Goal: Task Accomplishment & Management: Use online tool/utility

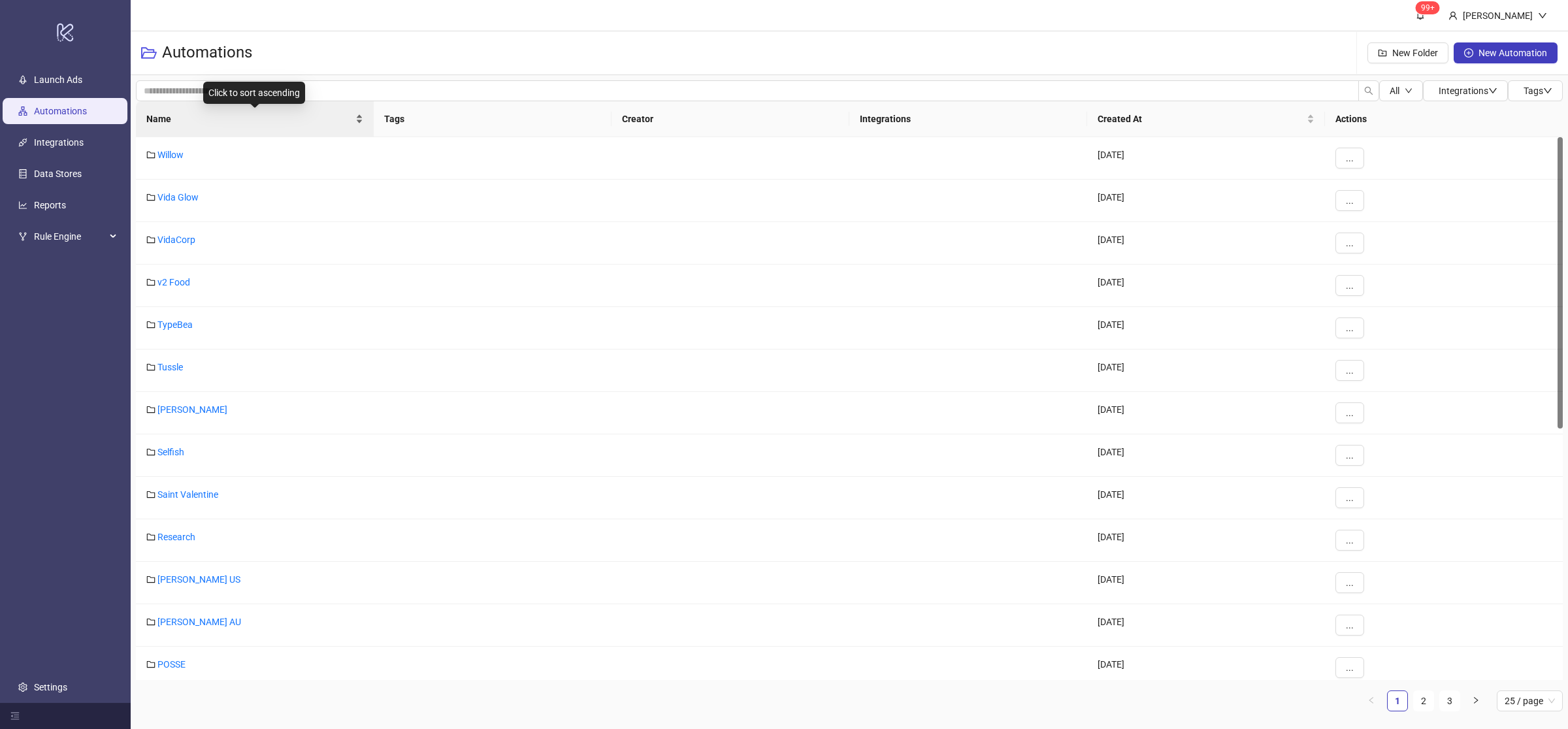
click at [359, 125] on div "Name" at bounding box center [255, 119] width 217 height 15
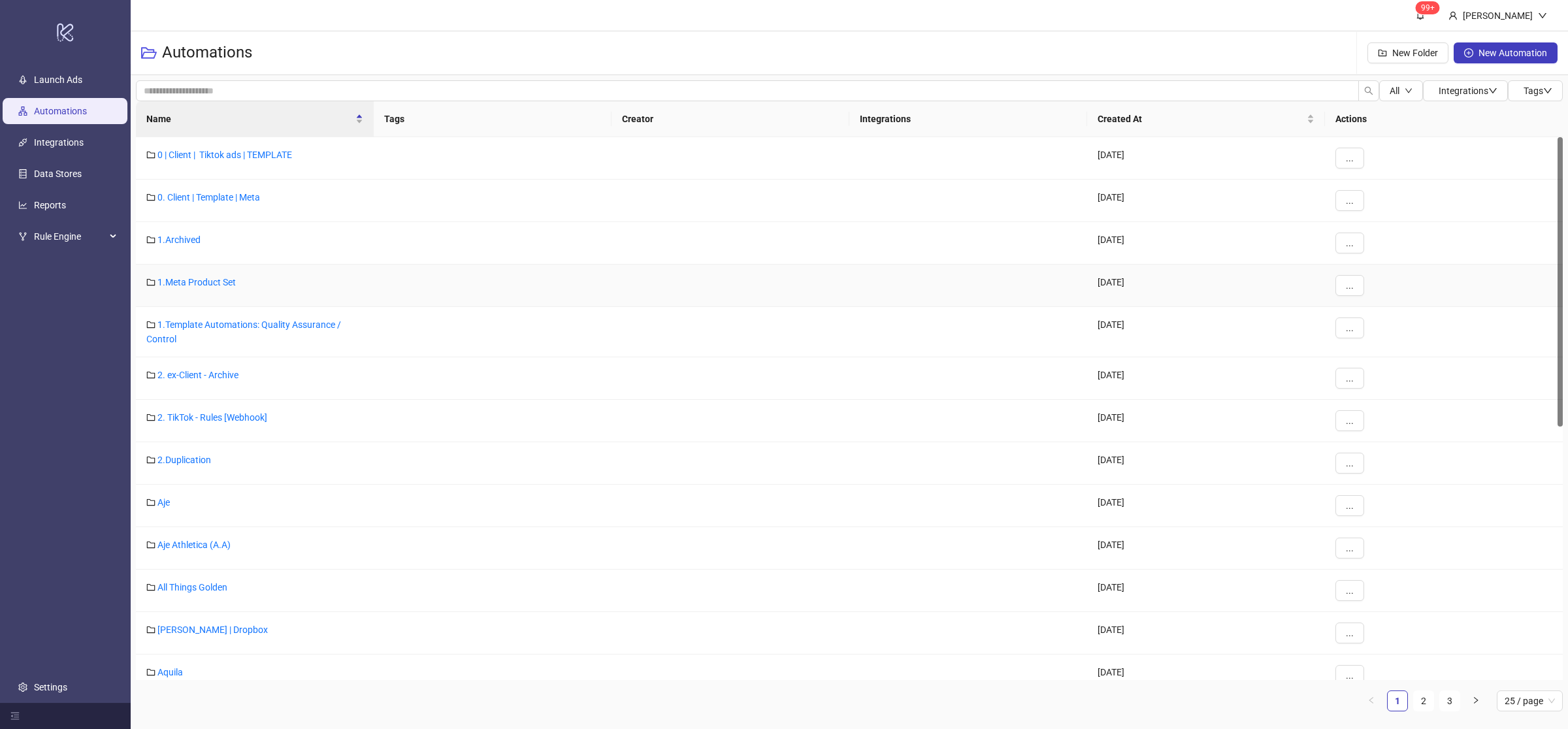
scroll to position [474, 0]
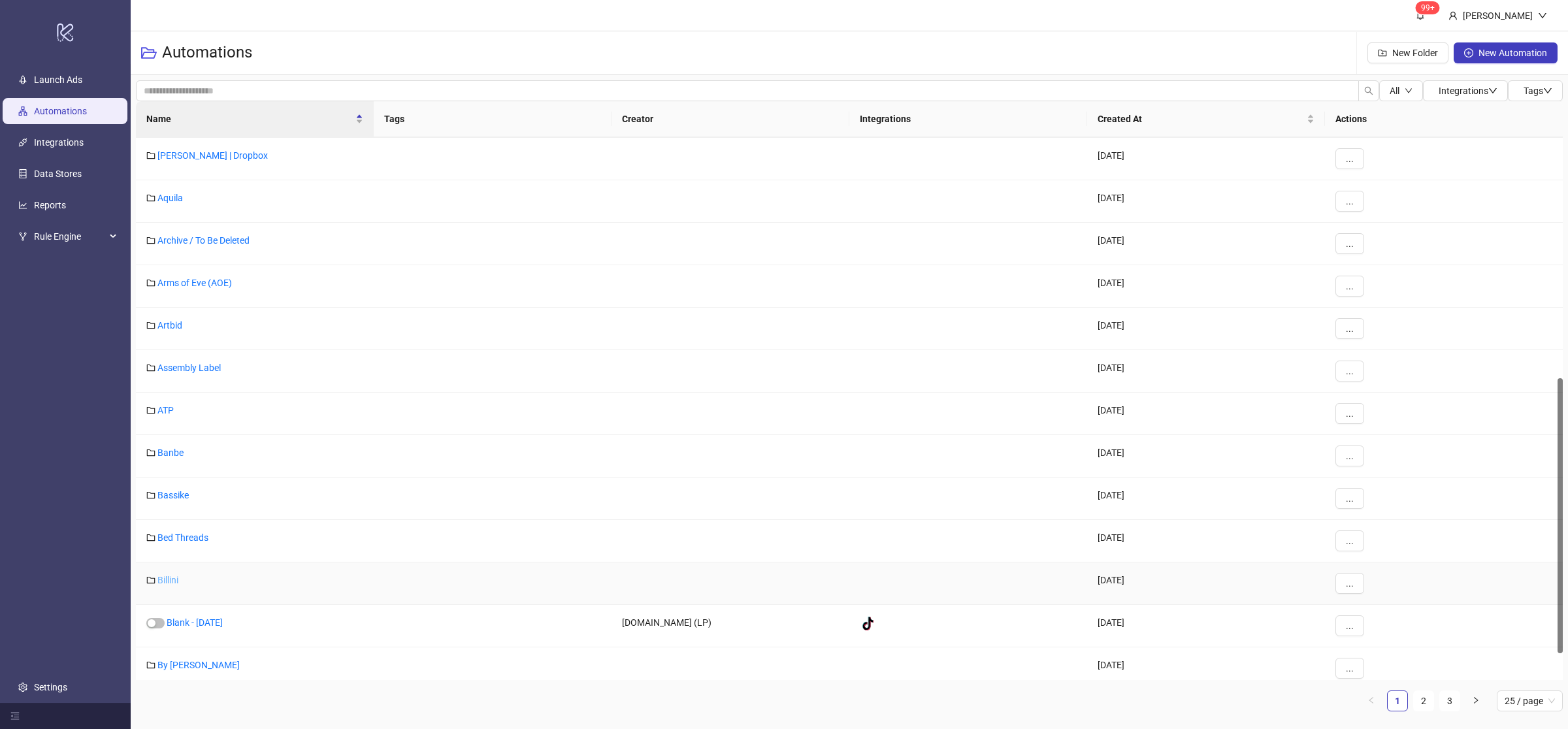
click at [172, 580] on link "Billini" at bounding box center [168, 580] width 21 height 10
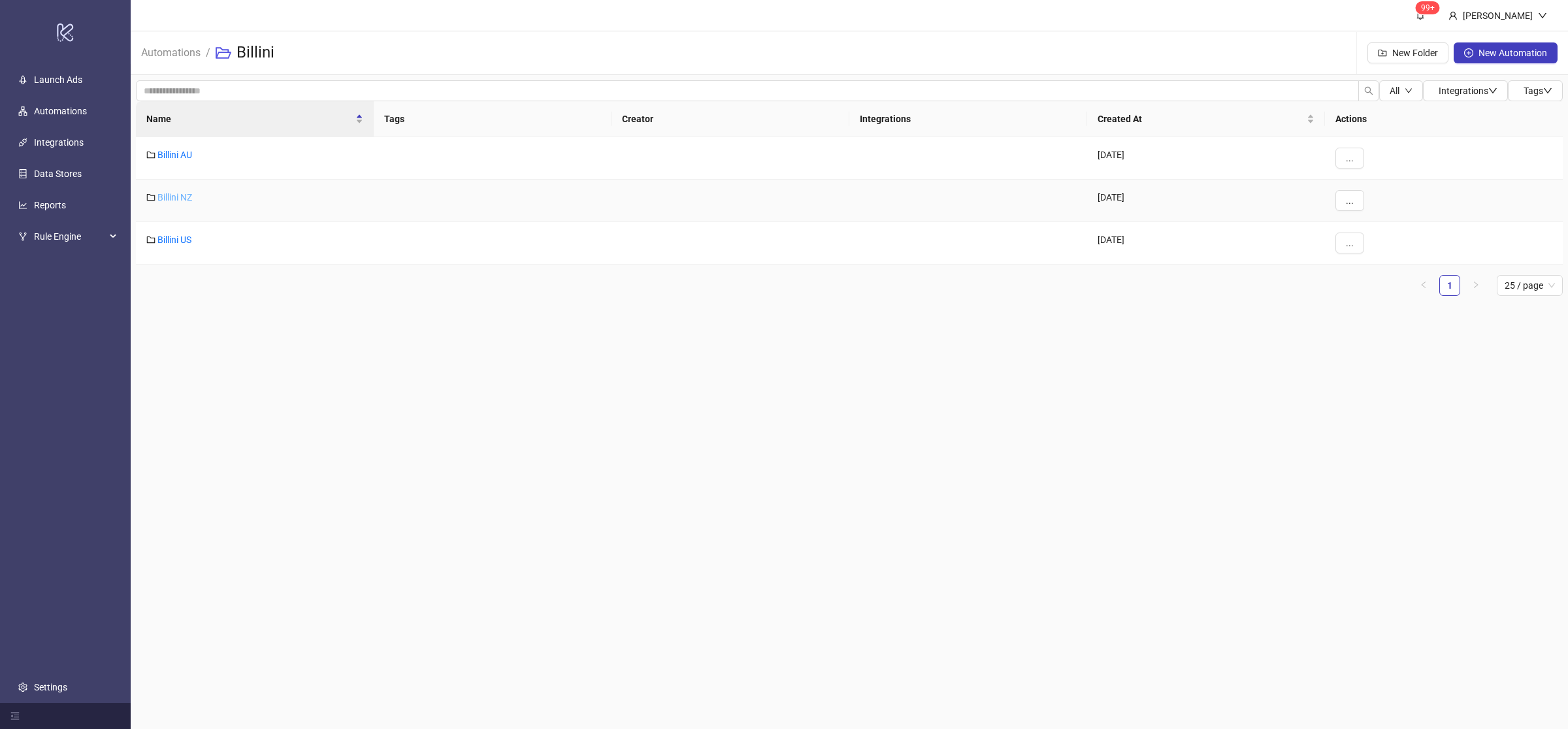
click at [182, 200] on link "Billini NZ" at bounding box center [175, 197] width 35 height 10
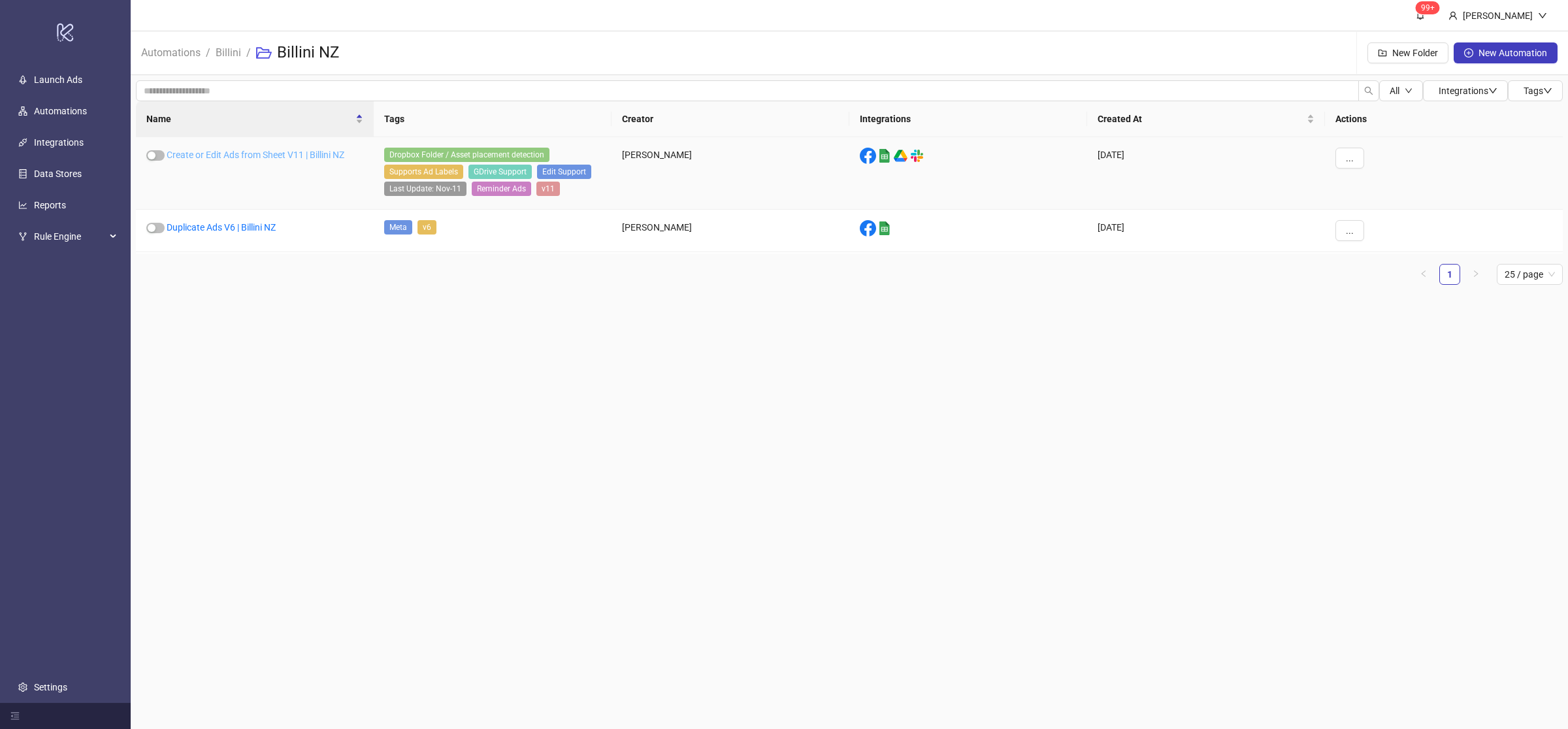
click at [286, 155] on link "Create or Edit Ads from Sheet V11 | Billini NZ" at bounding box center [255, 155] width 178 height 10
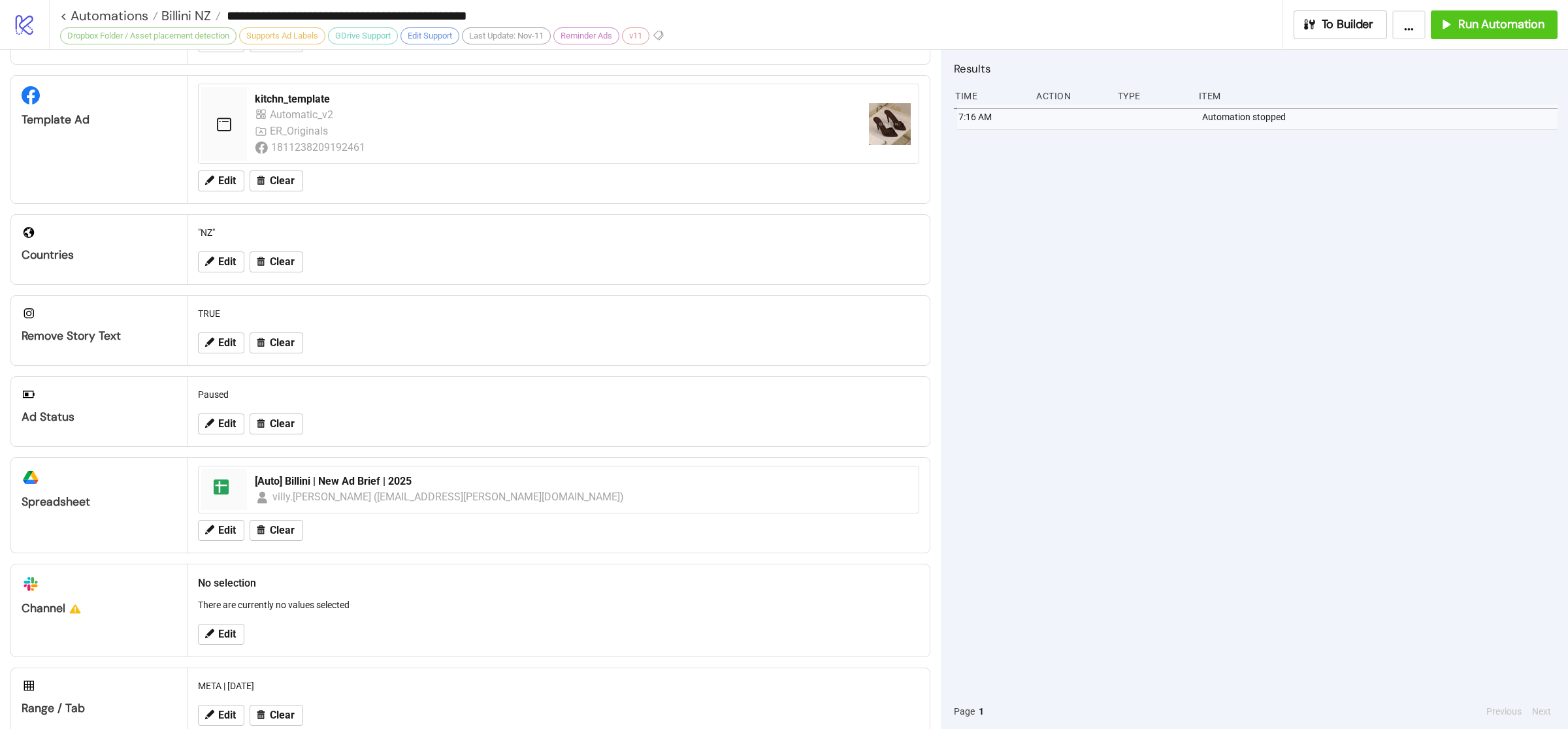
scroll to position [291, 0]
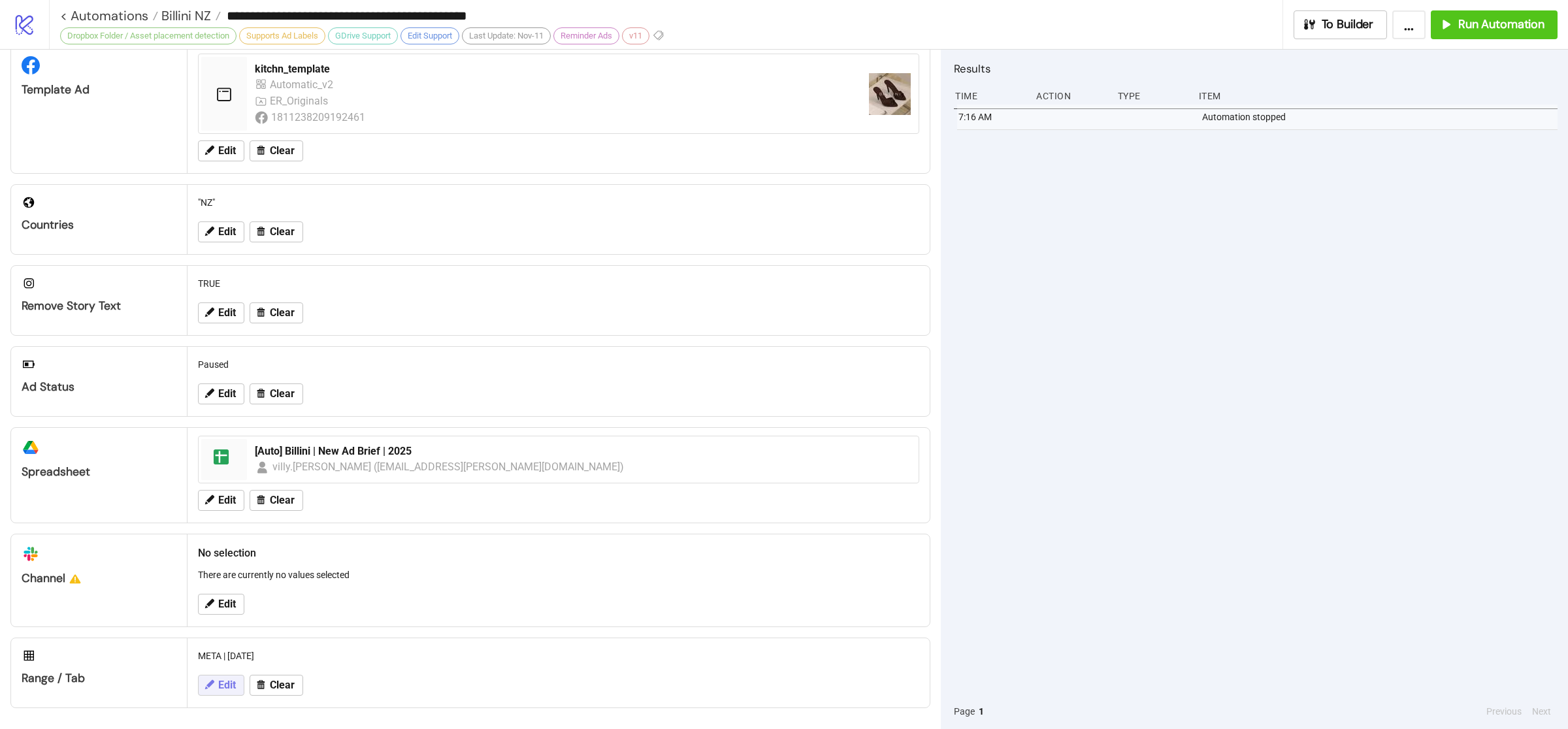
click at [230, 687] on span "Edit" at bounding box center [227, 685] width 17 height 12
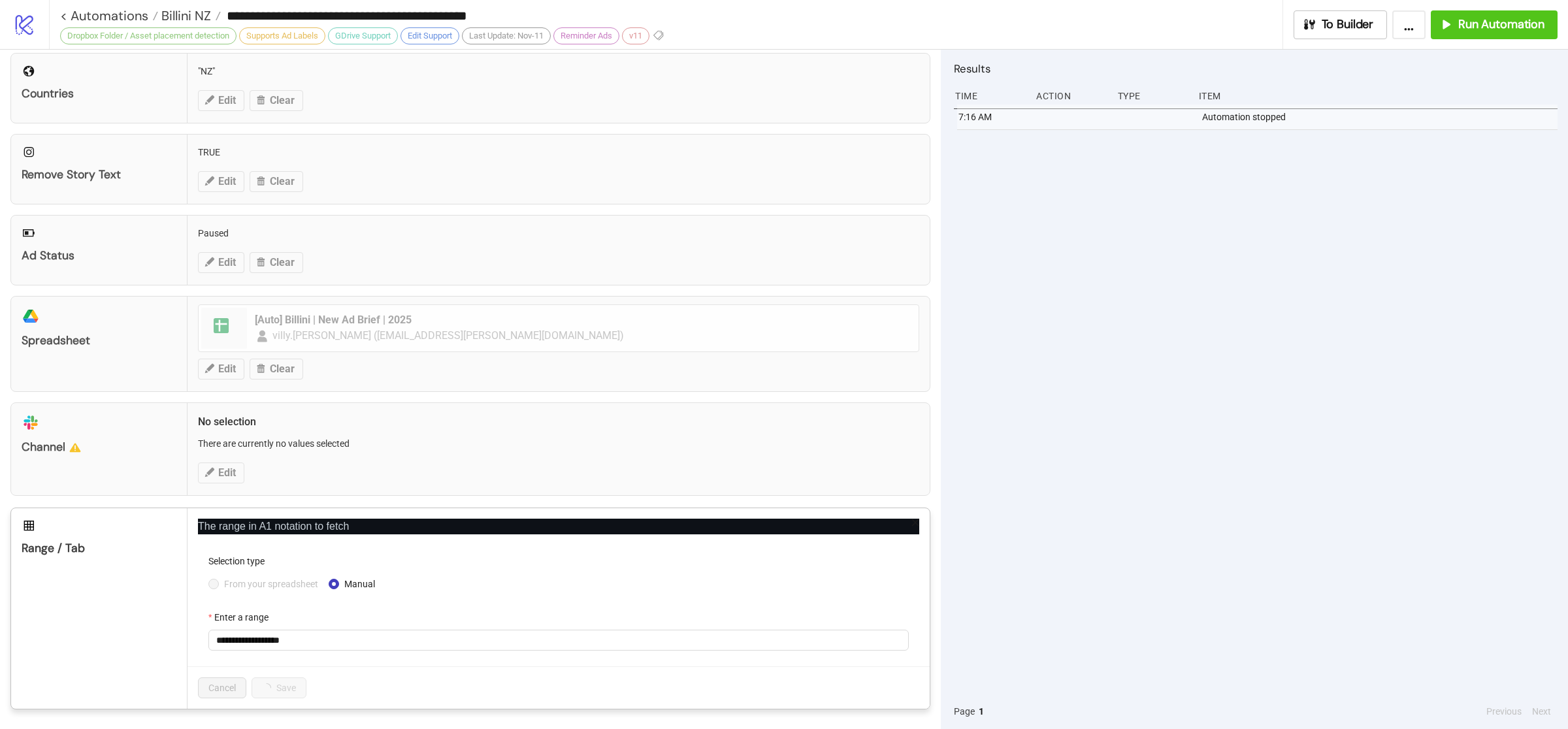
scroll to position [422, 0]
click at [333, 642] on input "**********" at bounding box center [559, 640] width 701 height 21
click at [224, 571] on div "Selection type" at bounding box center [559, 564] width 701 height 20
click at [233, 584] on span "From your spreadsheet" at bounding box center [271, 584] width 105 height 15
click at [295, 645] on span "META | [DATE]" at bounding box center [559, 640] width 684 height 20
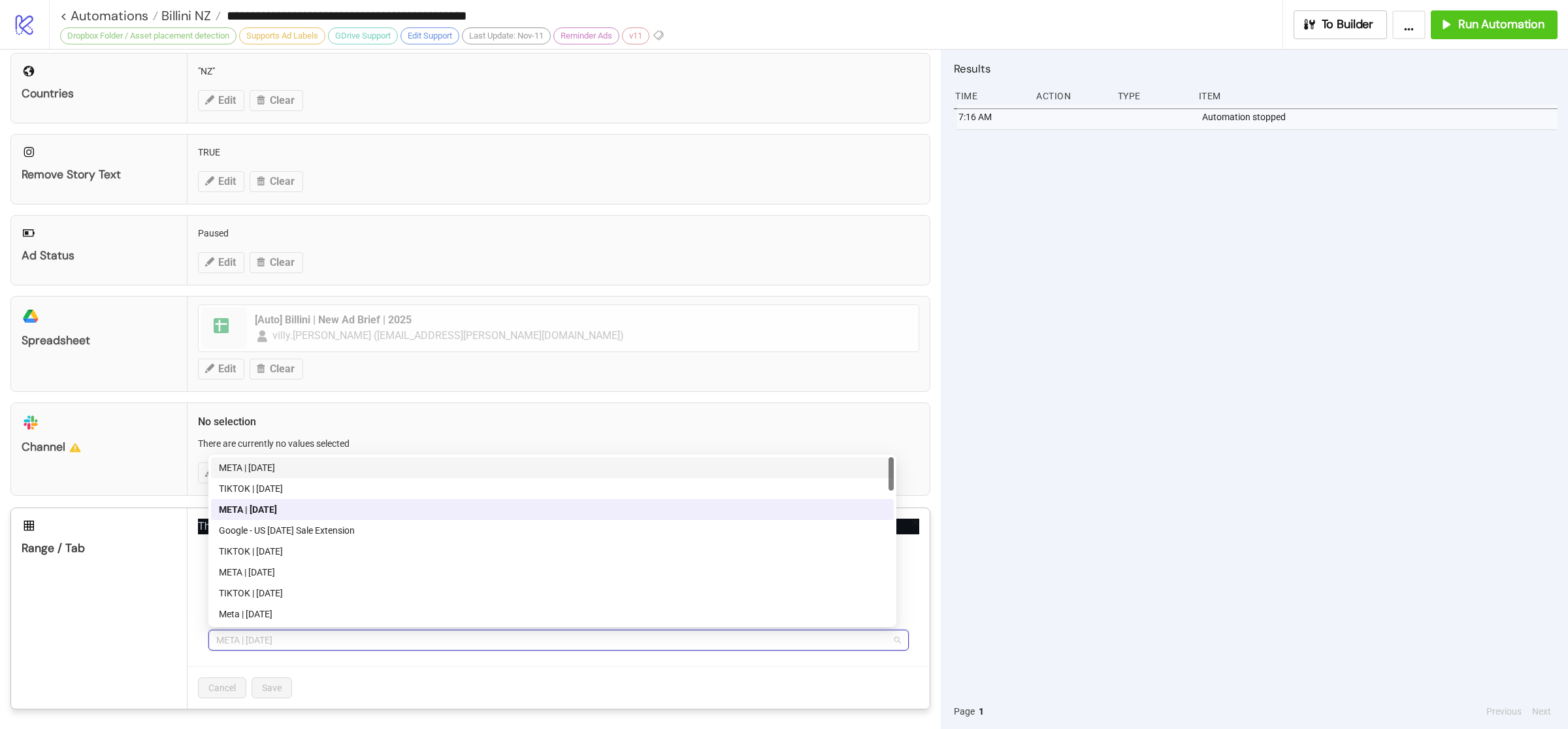
click at [295, 469] on div "META | [DATE]" at bounding box center [553, 468] width 667 height 15
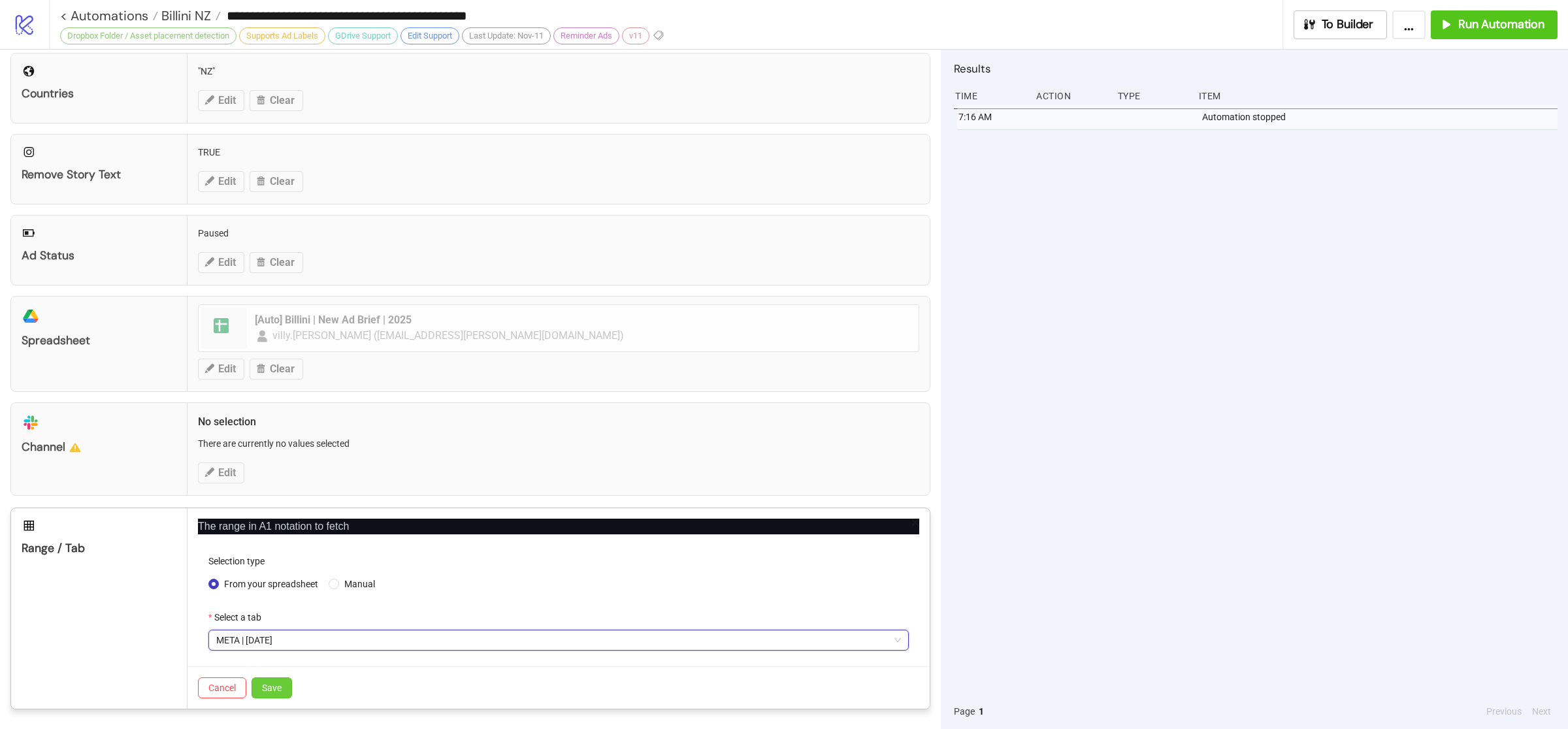
click at [268, 687] on span "Save" at bounding box center [271, 687] width 20 height 10
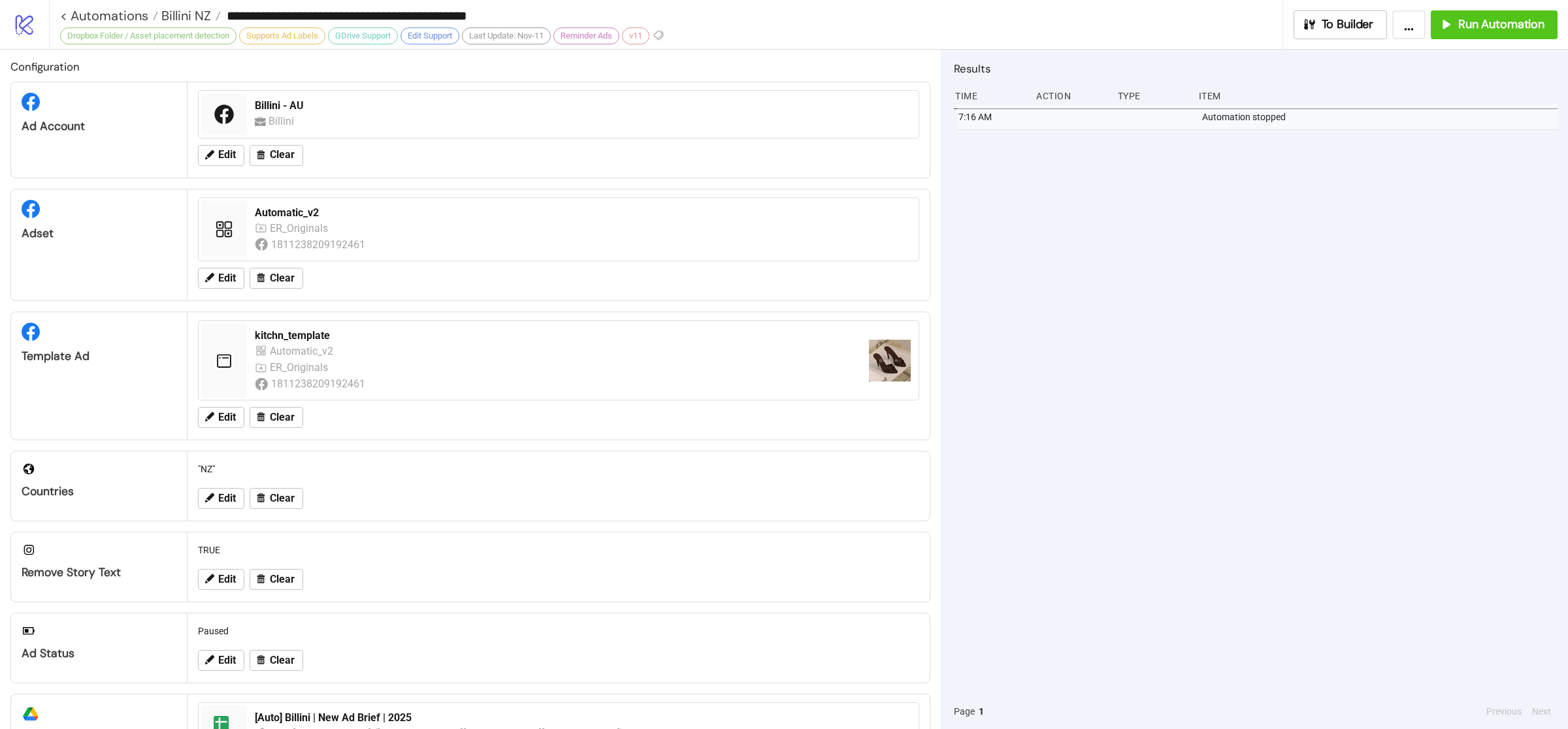
scroll to position [2, 0]
click at [230, 278] on span "Edit" at bounding box center [227, 279] width 17 height 12
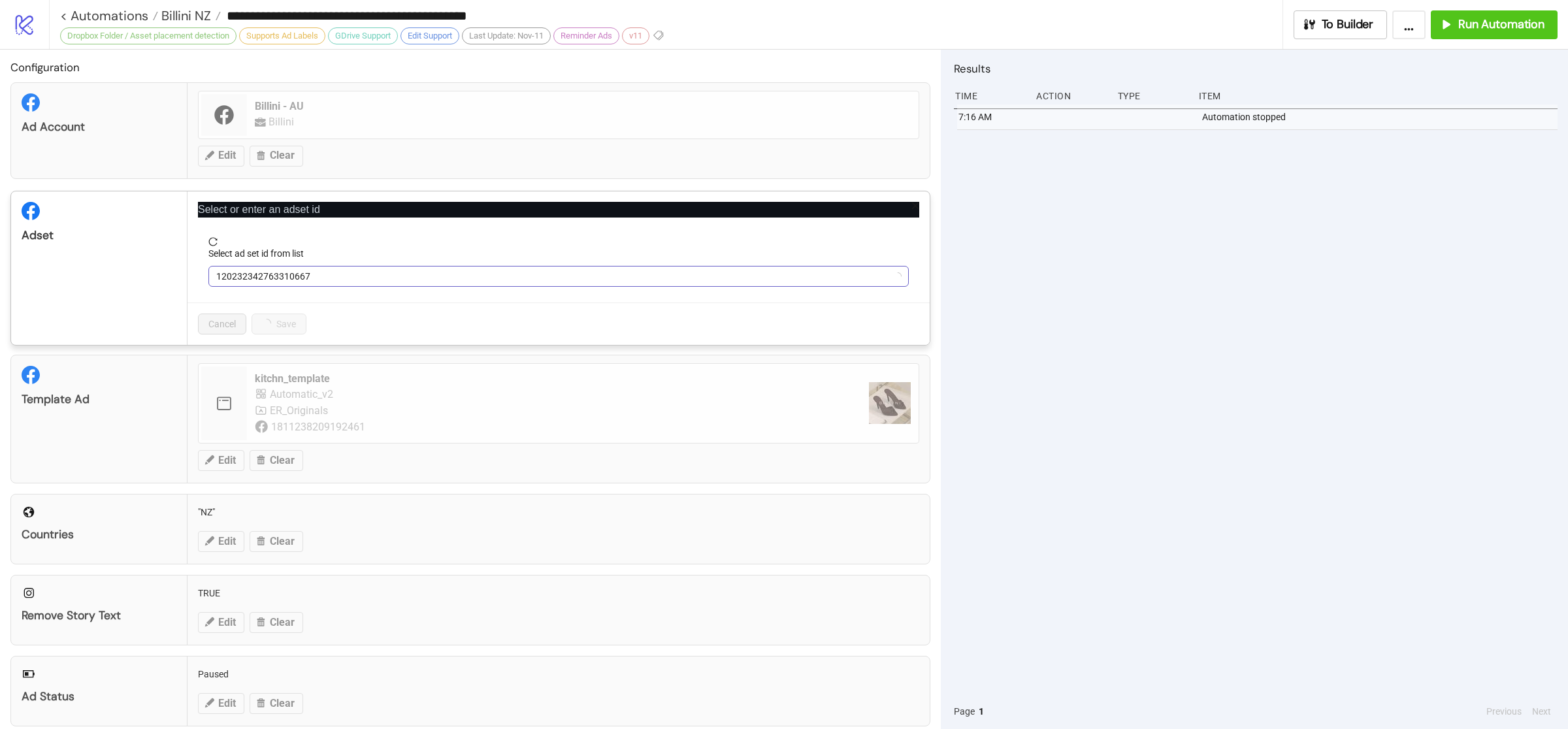
click at [320, 278] on span "120232342763310667" at bounding box center [559, 276] width 684 height 20
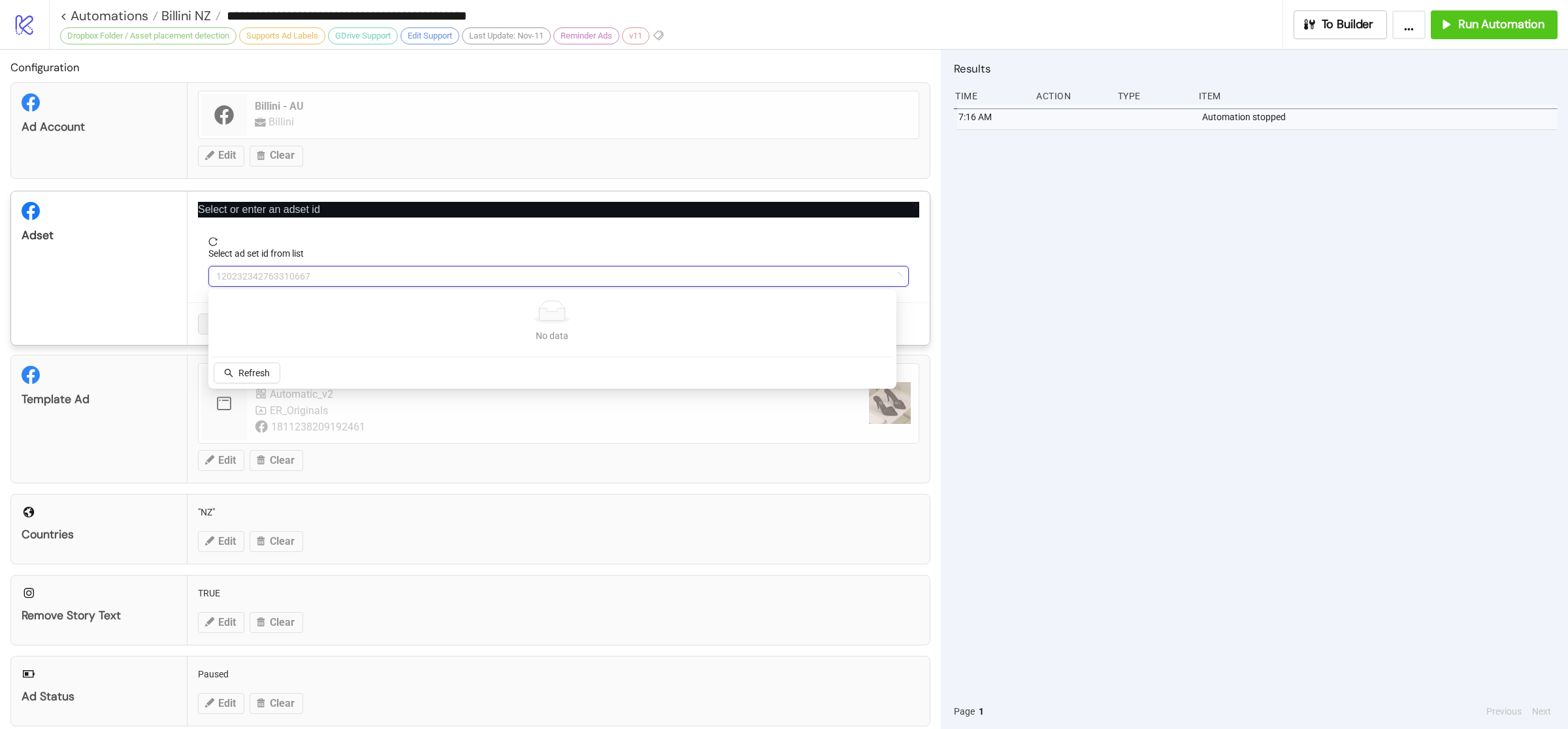
click at [350, 278] on span "120232342763310667" at bounding box center [559, 276] width 684 height 20
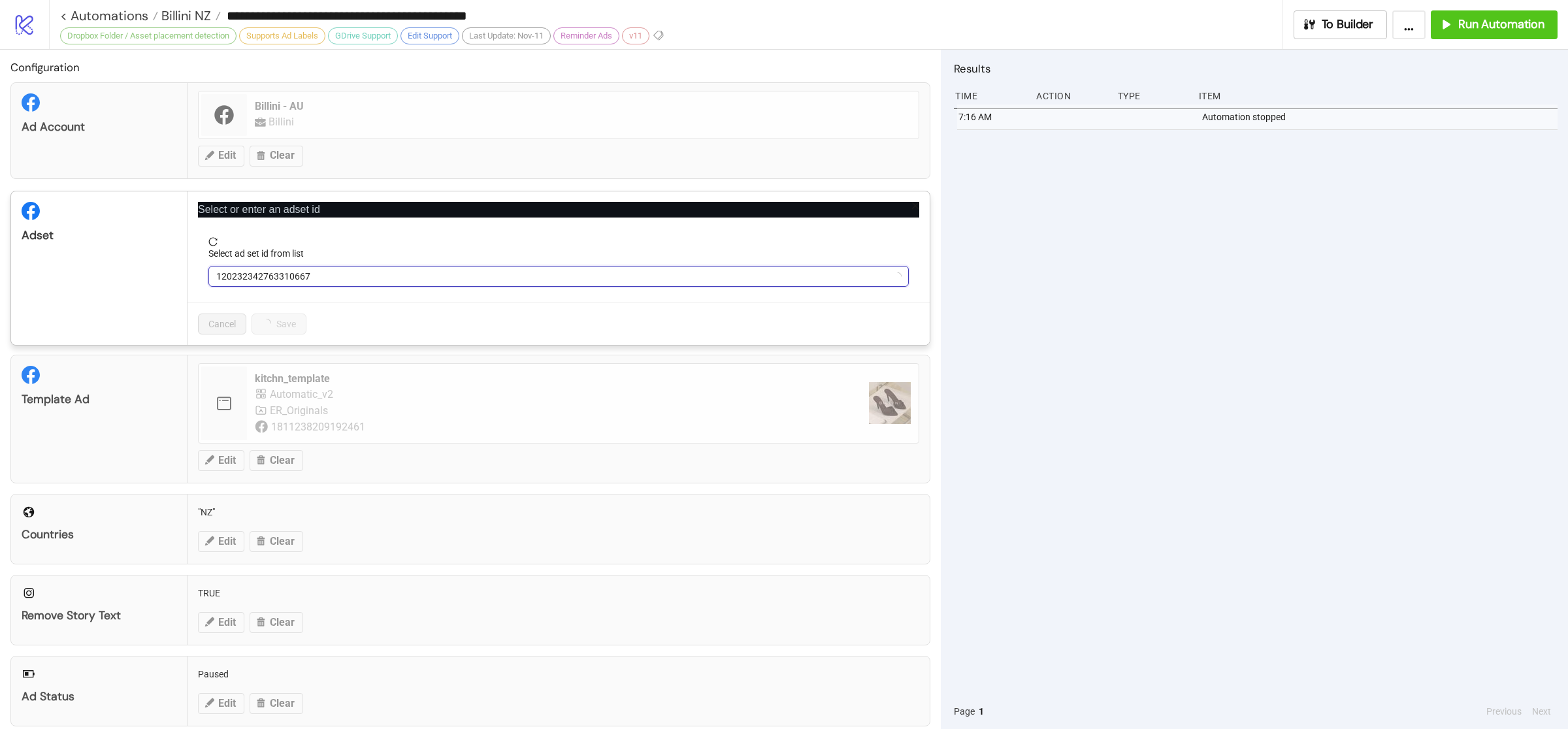
click at [350, 278] on span "120232342763310667" at bounding box center [559, 276] width 684 height 20
click at [345, 281] on span "Automatic_v2" at bounding box center [559, 276] width 684 height 20
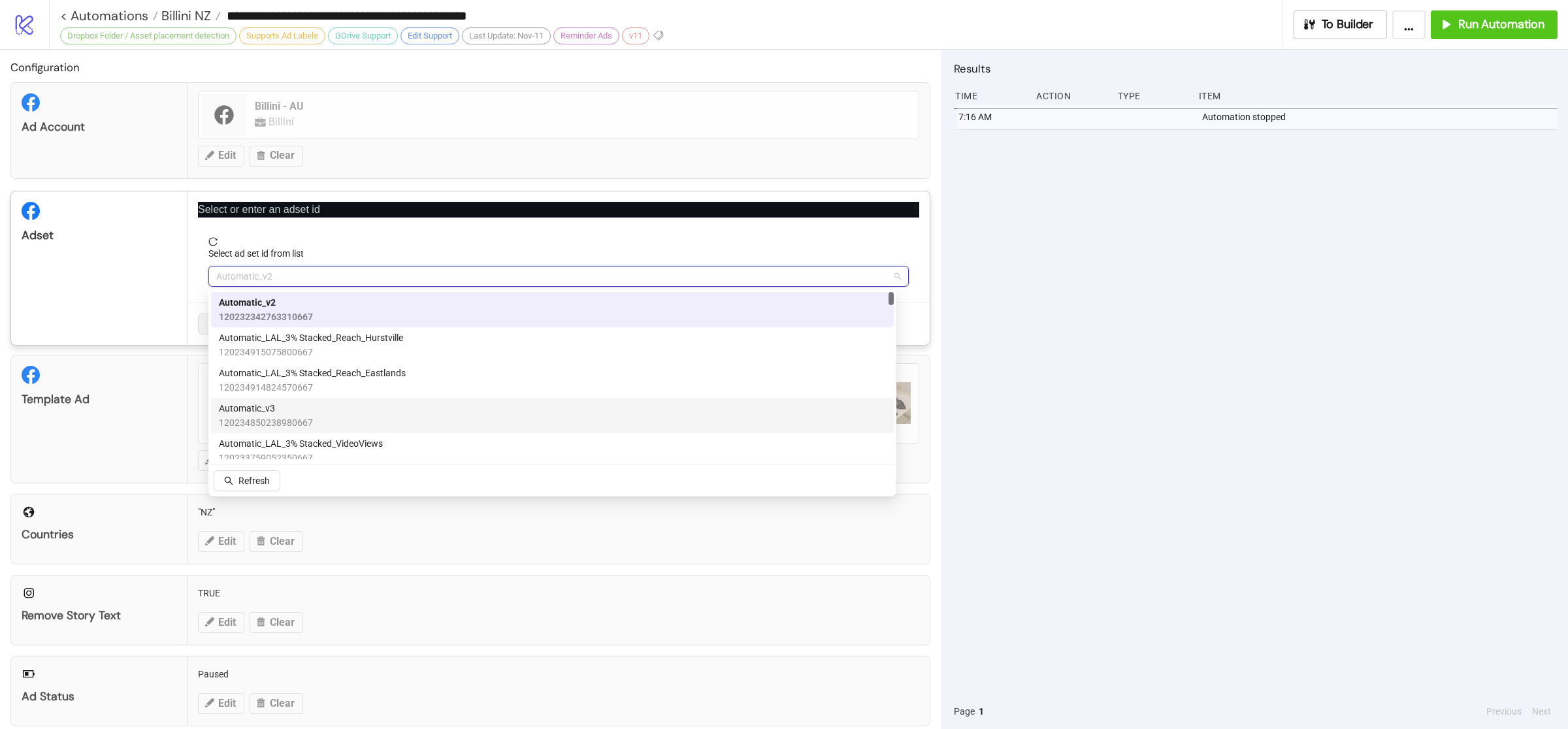
click at [336, 413] on div "Automatic_v3 120234850238980667" at bounding box center [553, 415] width 667 height 29
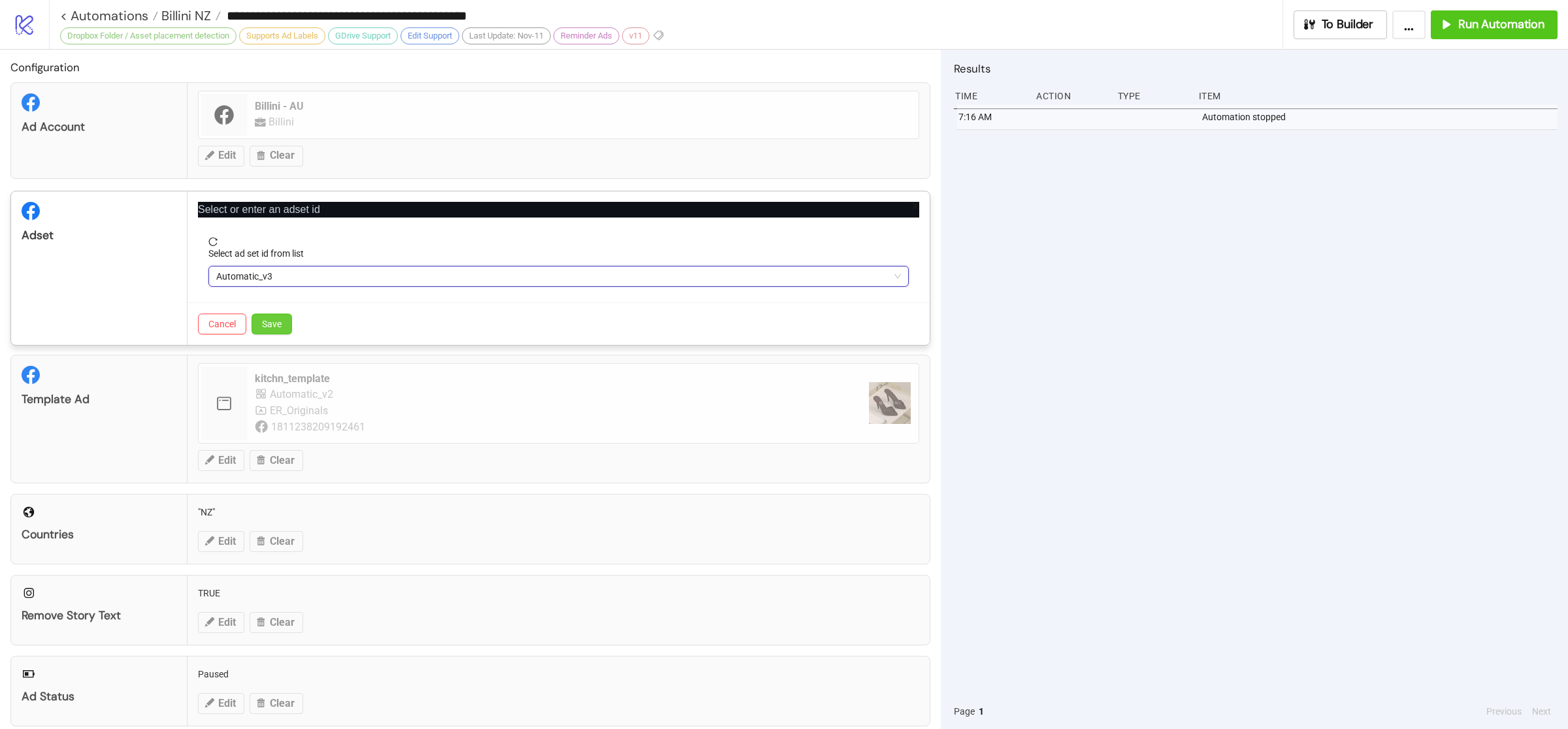
click at [280, 328] on span "Save" at bounding box center [271, 324] width 20 height 10
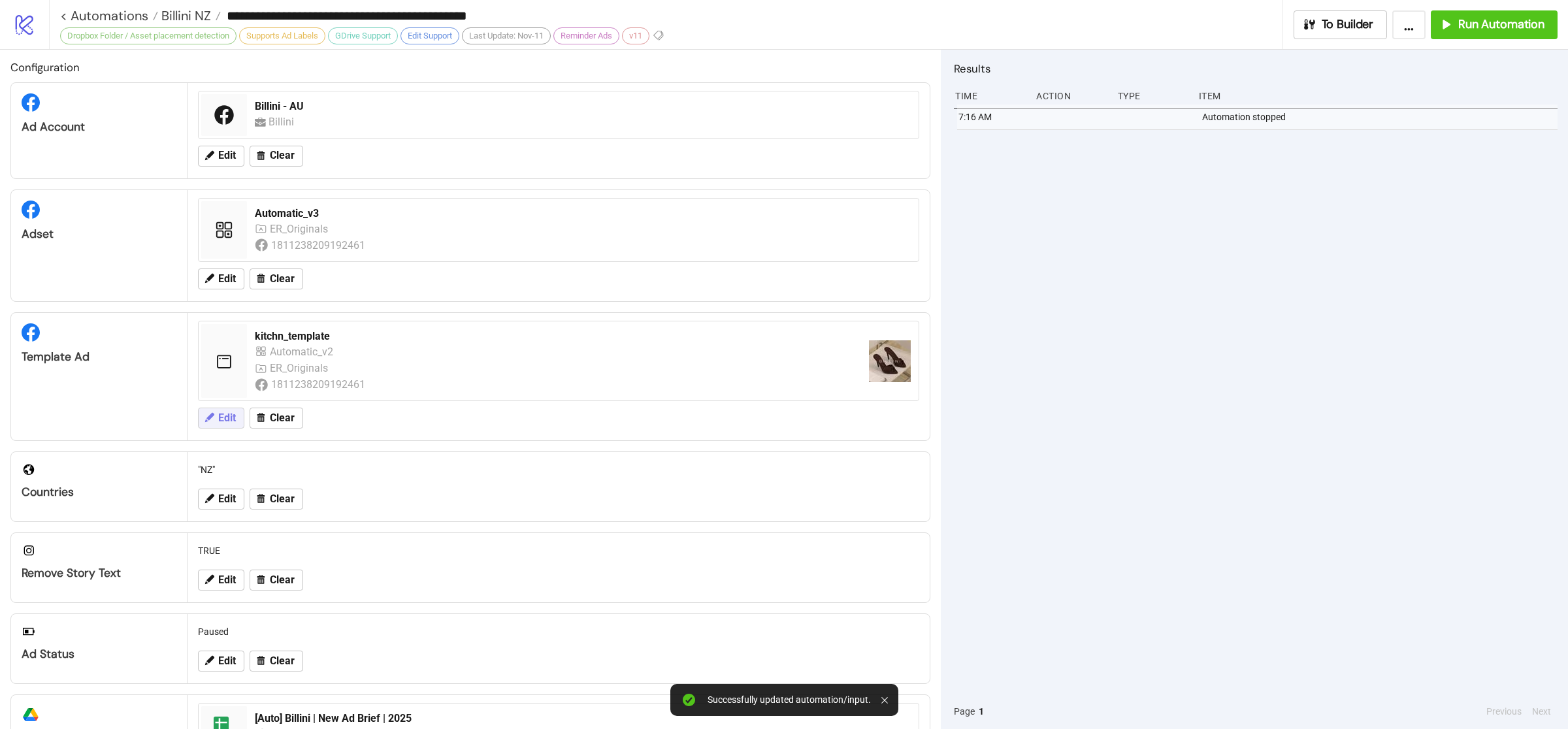
click at [229, 423] on span "Edit" at bounding box center [227, 418] width 17 height 12
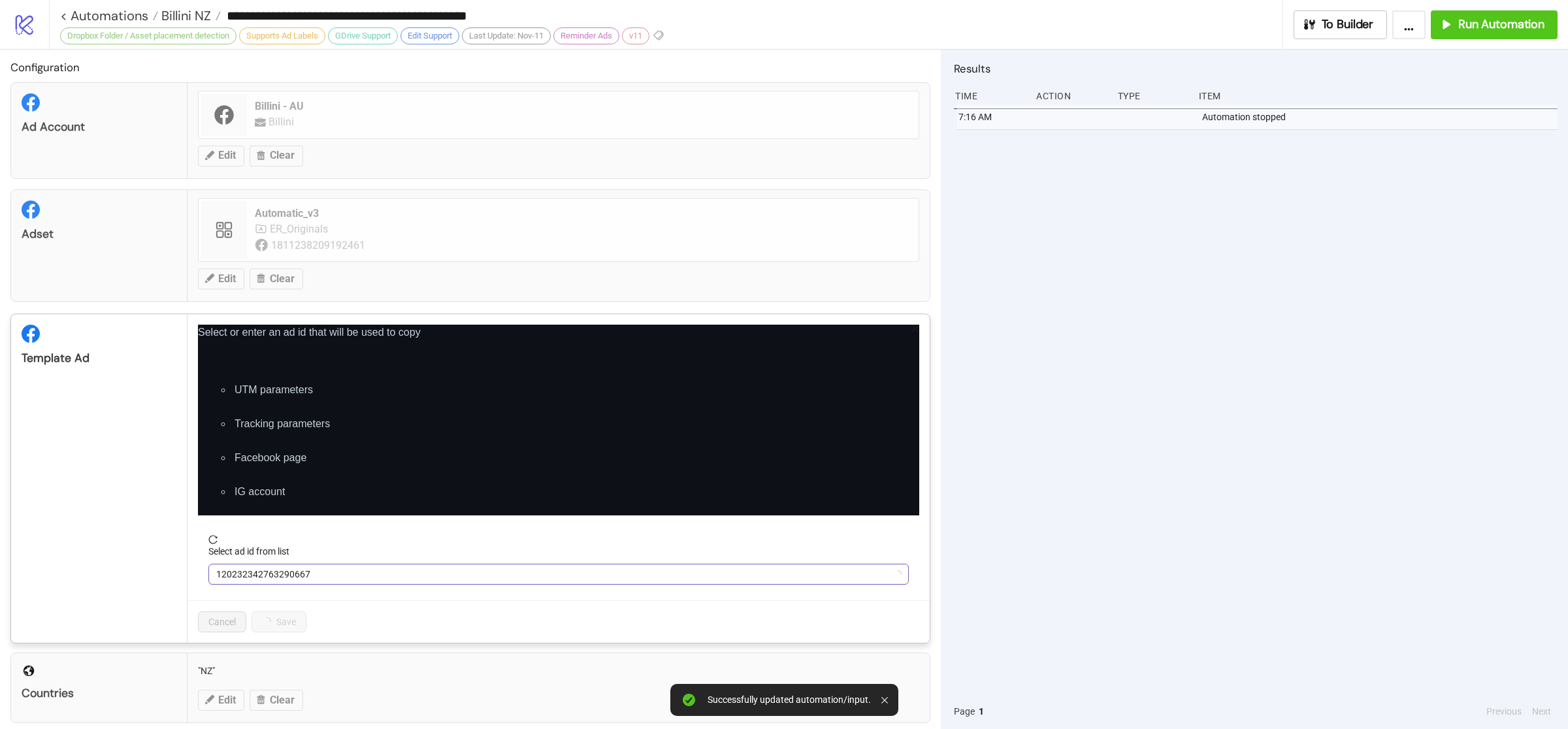
click at [389, 571] on span "120232342763290667" at bounding box center [559, 574] width 684 height 20
click at [409, 573] on span "120232342763290667" at bounding box center [559, 574] width 684 height 20
click at [410, 573] on span "120232342763290667" at bounding box center [559, 574] width 684 height 20
click at [409, 573] on span "120232342763290667" at bounding box center [559, 574] width 684 height 20
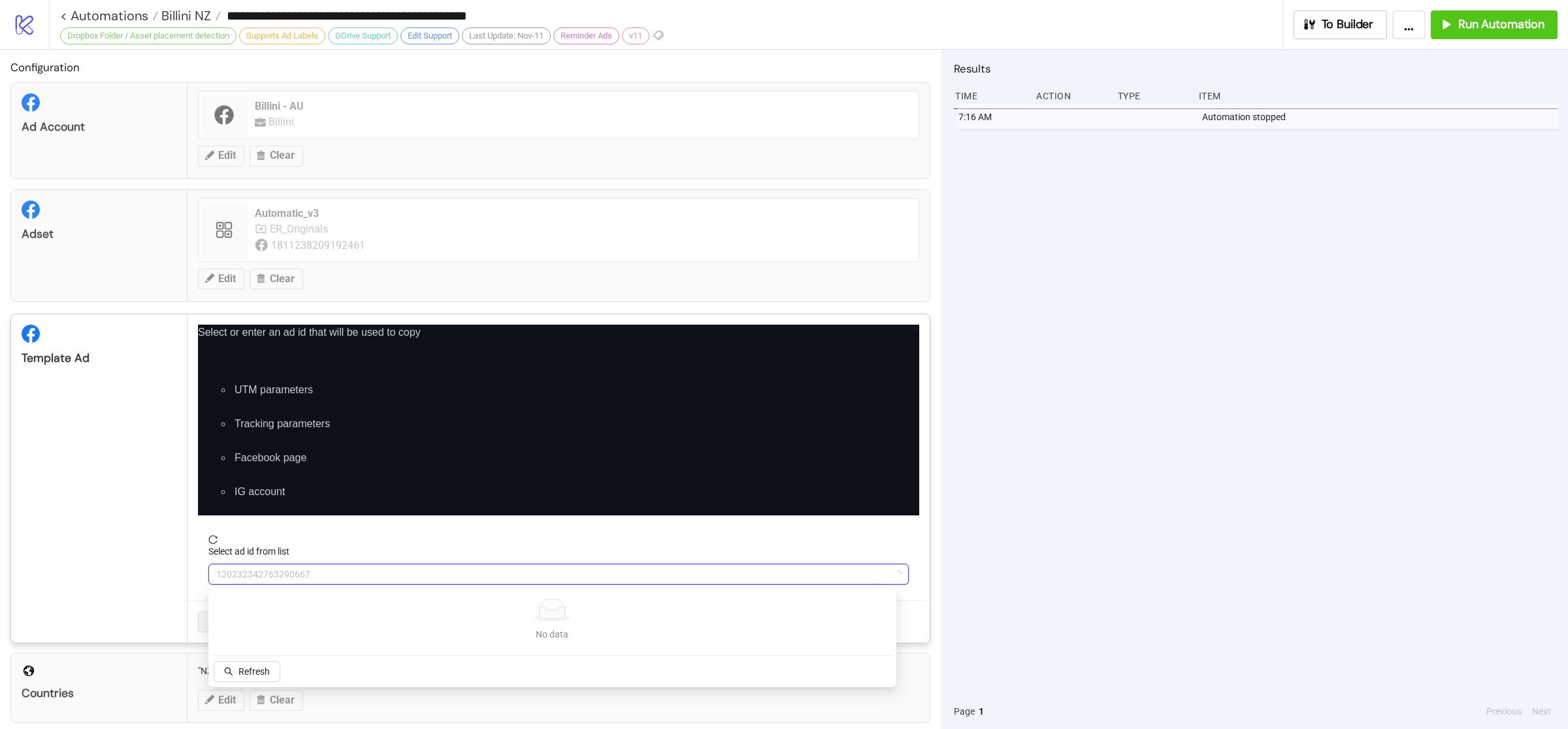
click at [327, 572] on span "120232342763290667" at bounding box center [559, 574] width 684 height 20
click at [328, 572] on span "kitchn_template" at bounding box center [559, 574] width 684 height 20
click at [340, 575] on span "kitchn_template" at bounding box center [559, 574] width 684 height 20
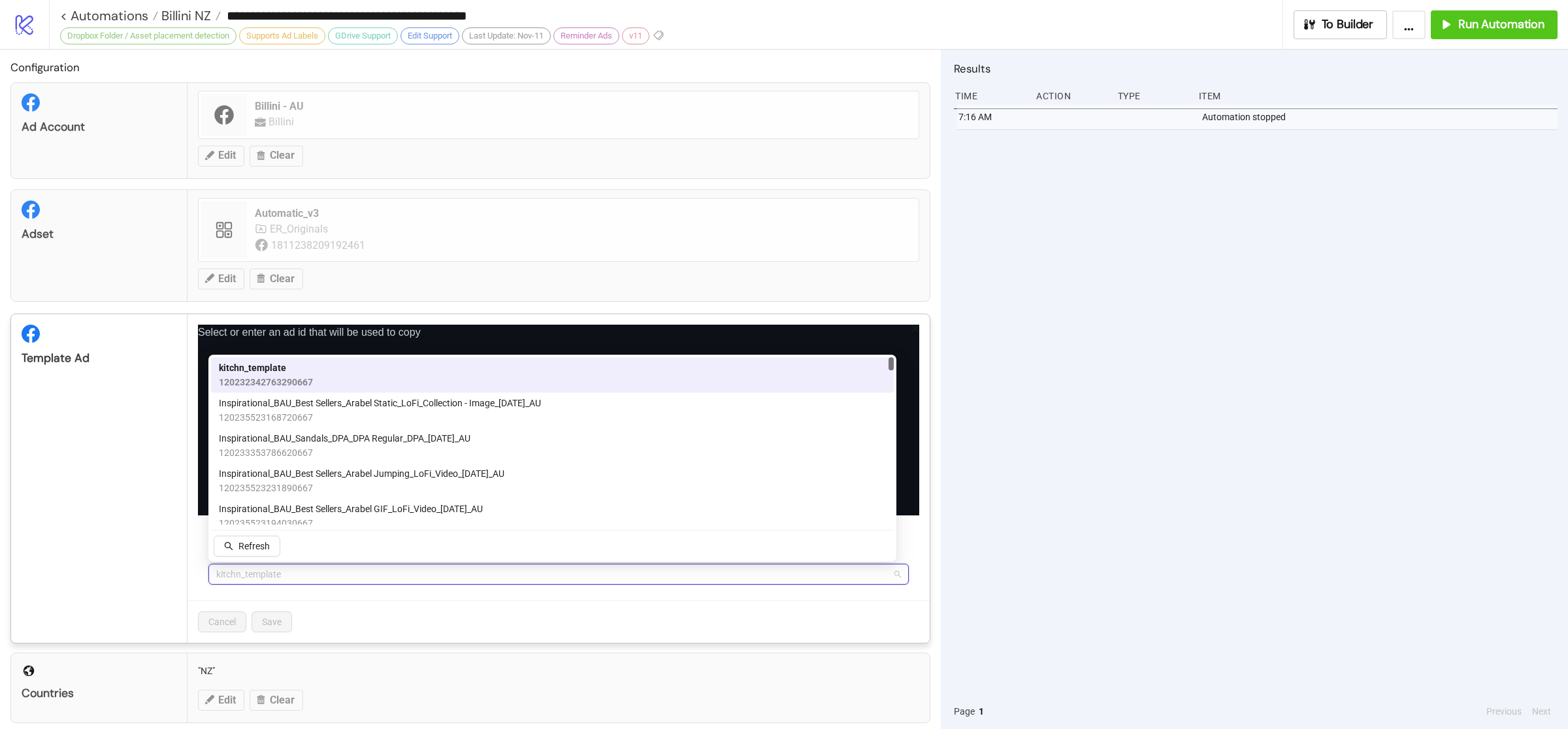
paste input "**********"
type input "**********"
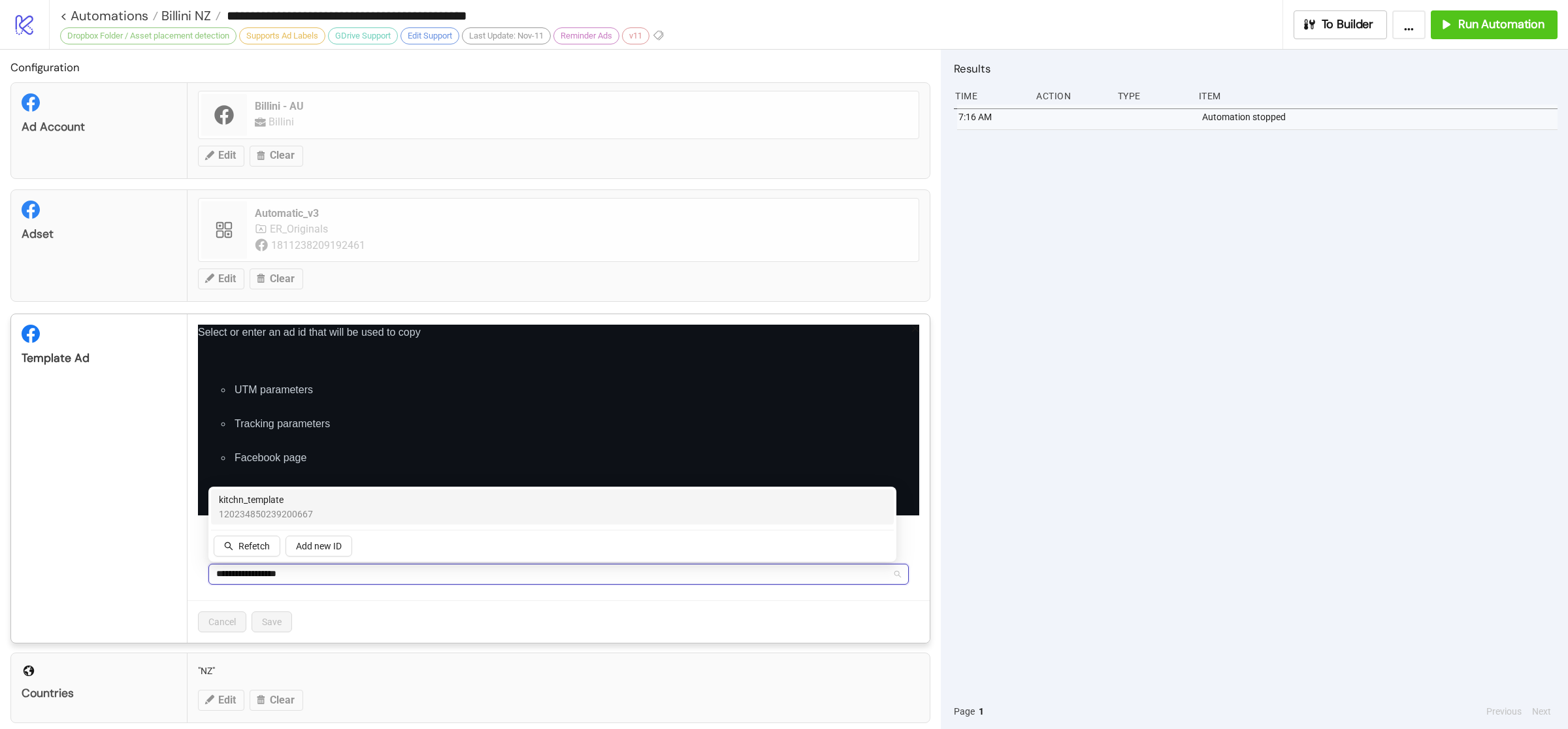
click at [352, 511] on div "kitchn_template 120234850239200667" at bounding box center [553, 506] width 667 height 29
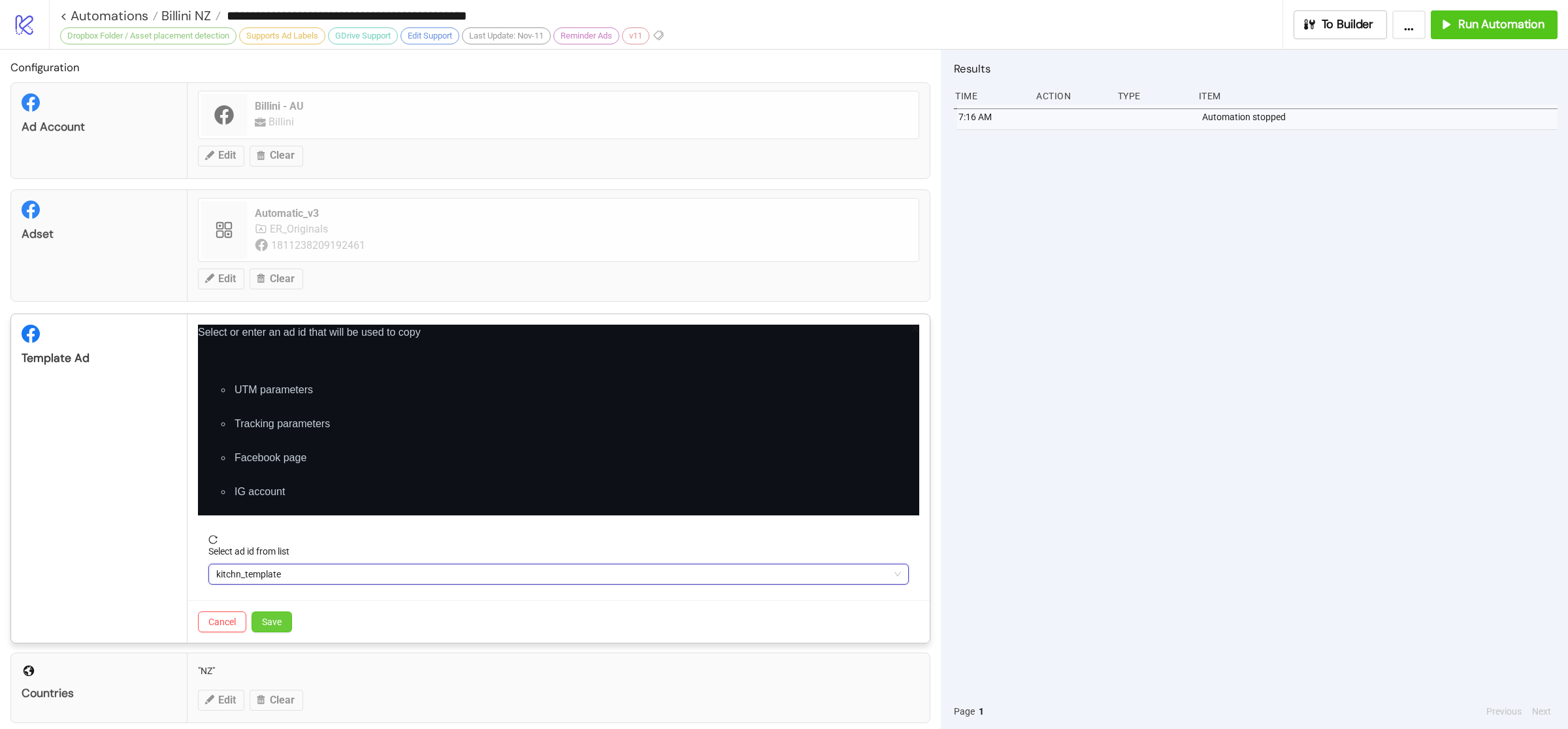
click at [267, 625] on span "Save" at bounding box center [271, 622] width 20 height 10
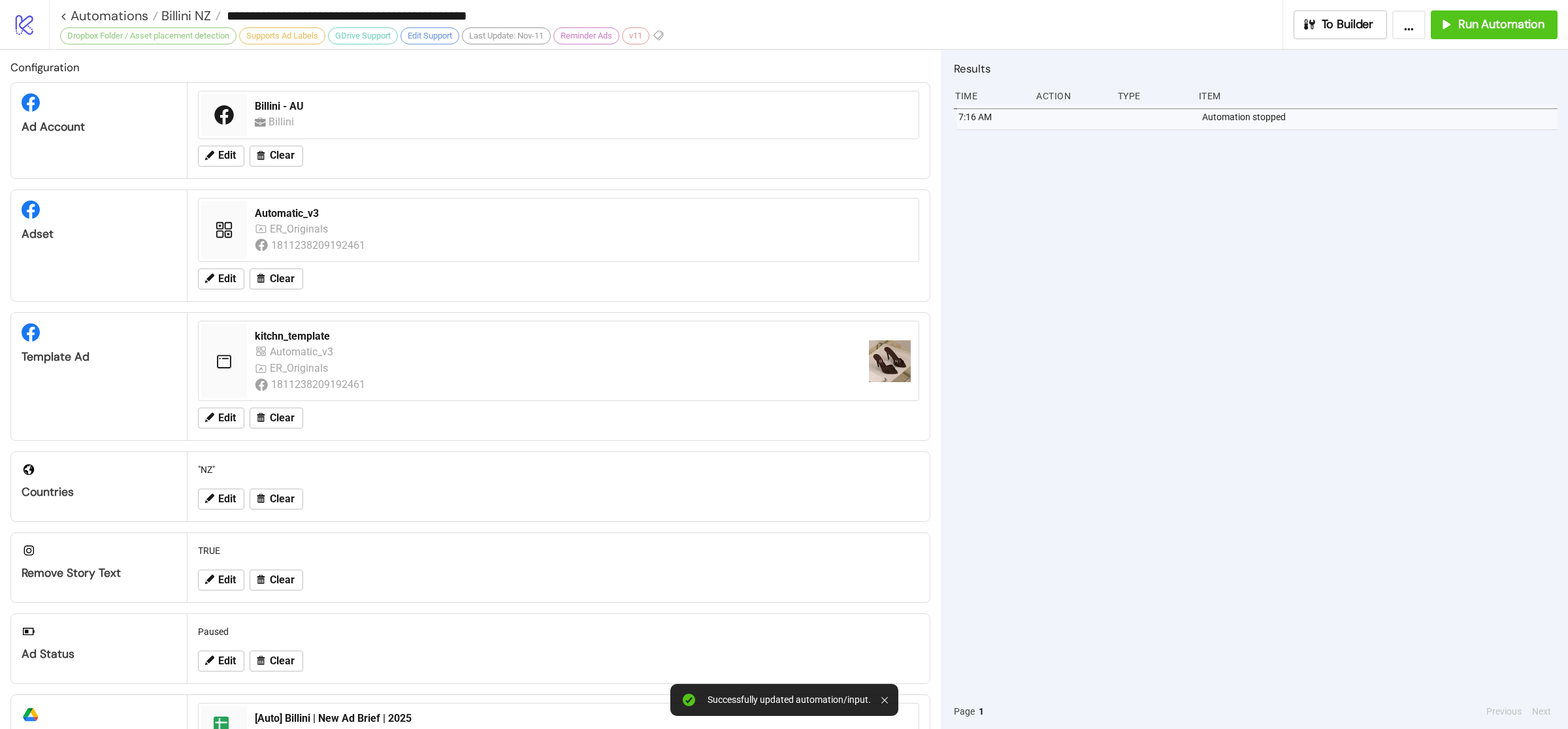
click at [1109, 455] on div "7:16 AM Automation stopped" at bounding box center [1255, 399] width 604 height 589
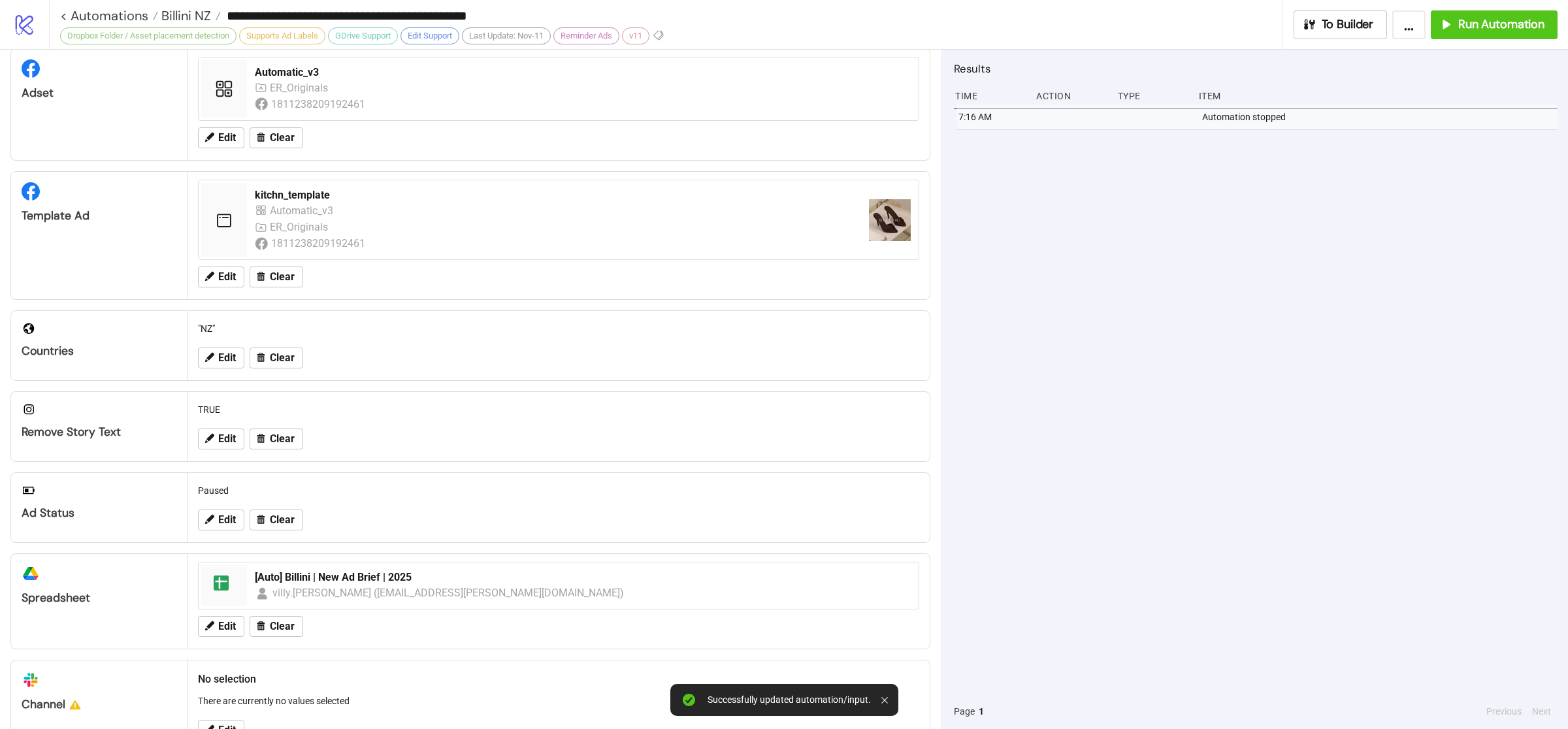
scroll to position [0, 0]
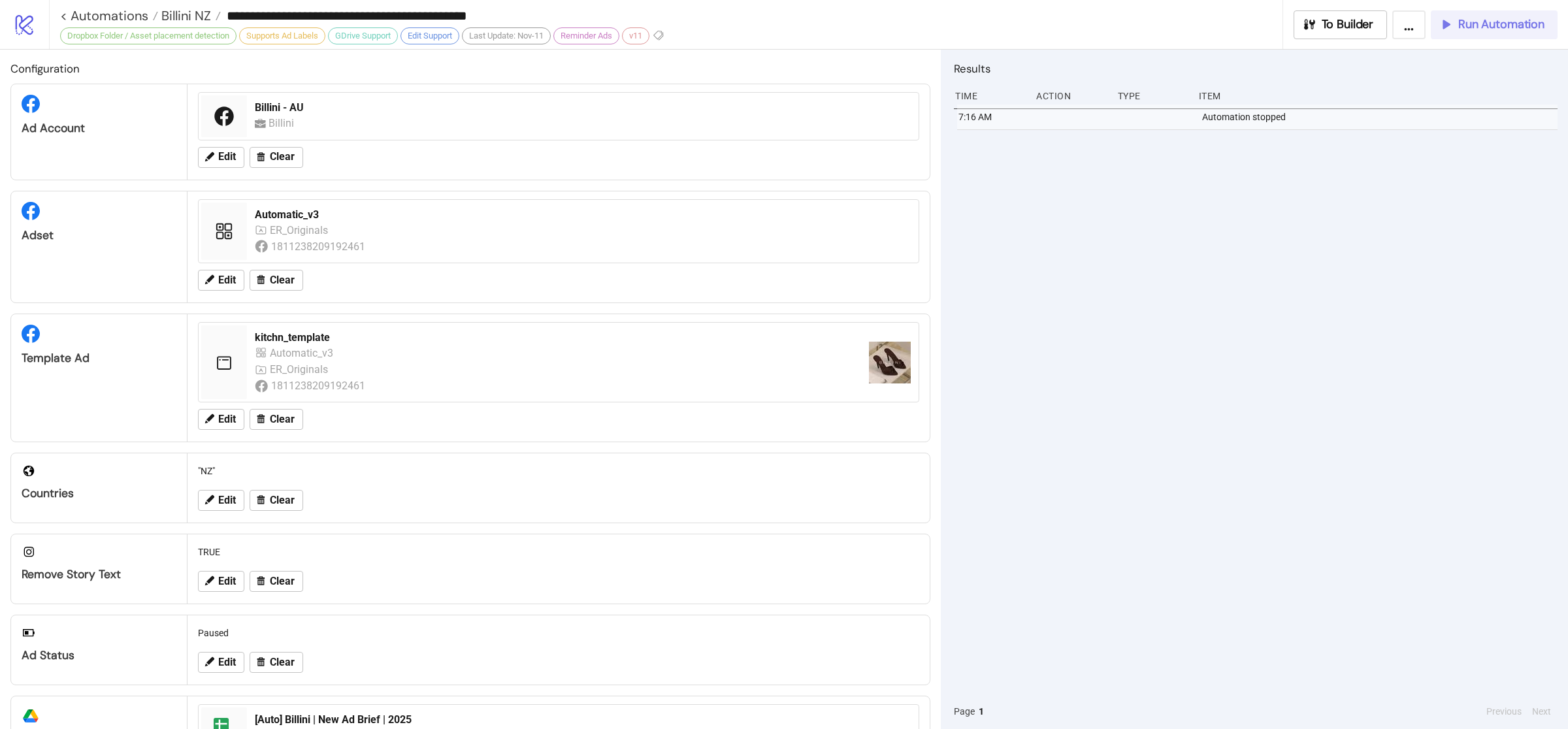
click at [1466, 21] on span "Run Automation" at bounding box center [1501, 24] width 87 height 15
